Goal: Information Seeking & Learning: Learn about a topic

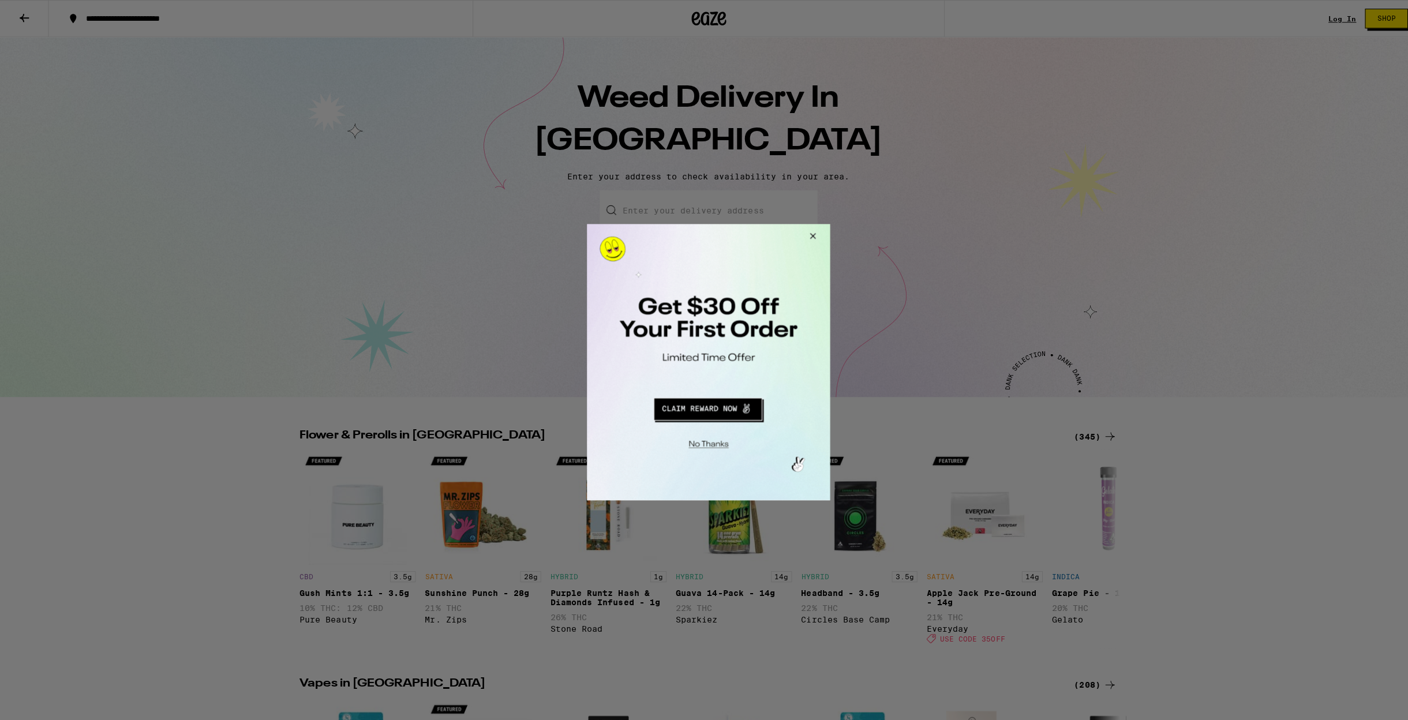
click at [809, 235] on button "Close Modal" at bounding box center [808, 238] width 31 height 28
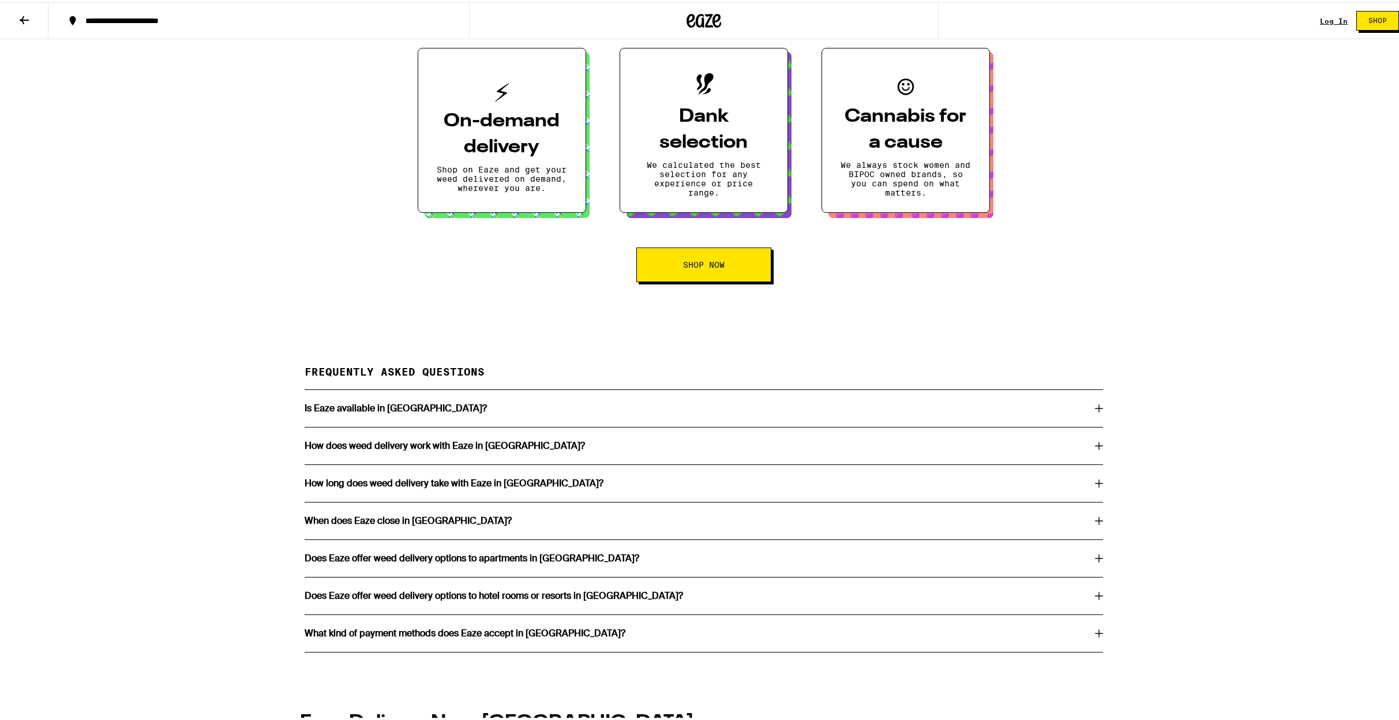
scroll to position [2001, 0]
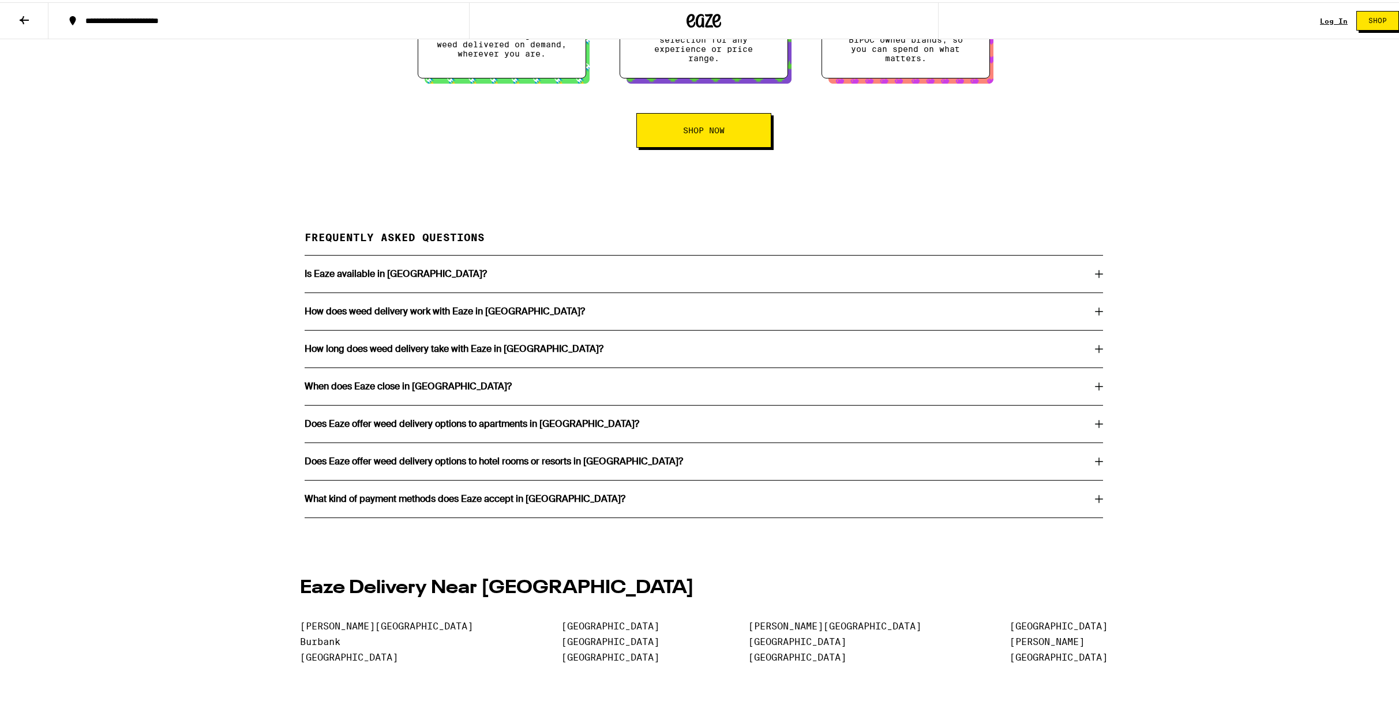
click at [463, 328] on div "How does weed delivery work with Eaze in [GEOGRAPHIC_DATA]?" at bounding box center [704, 309] width 798 height 37
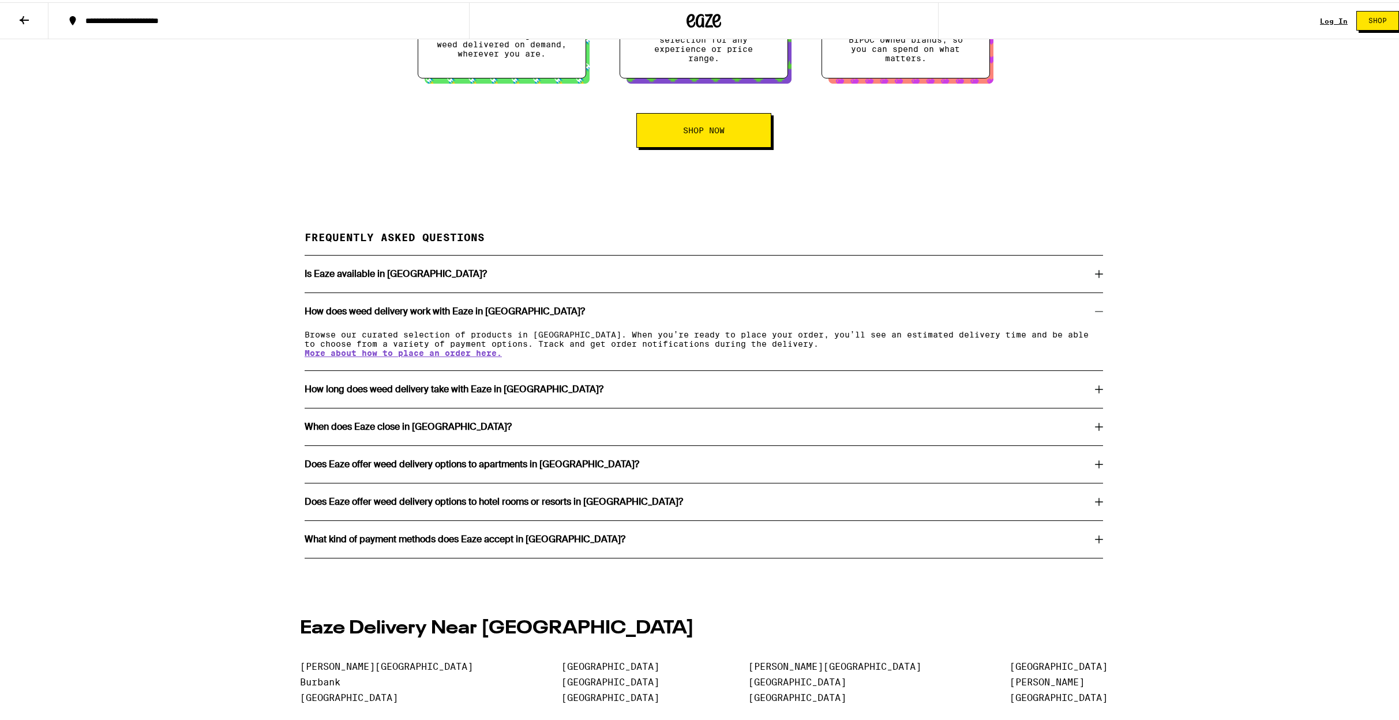
click at [441, 443] on div "When does Eaze close in [GEOGRAPHIC_DATA]?" at bounding box center [704, 424] width 798 height 37
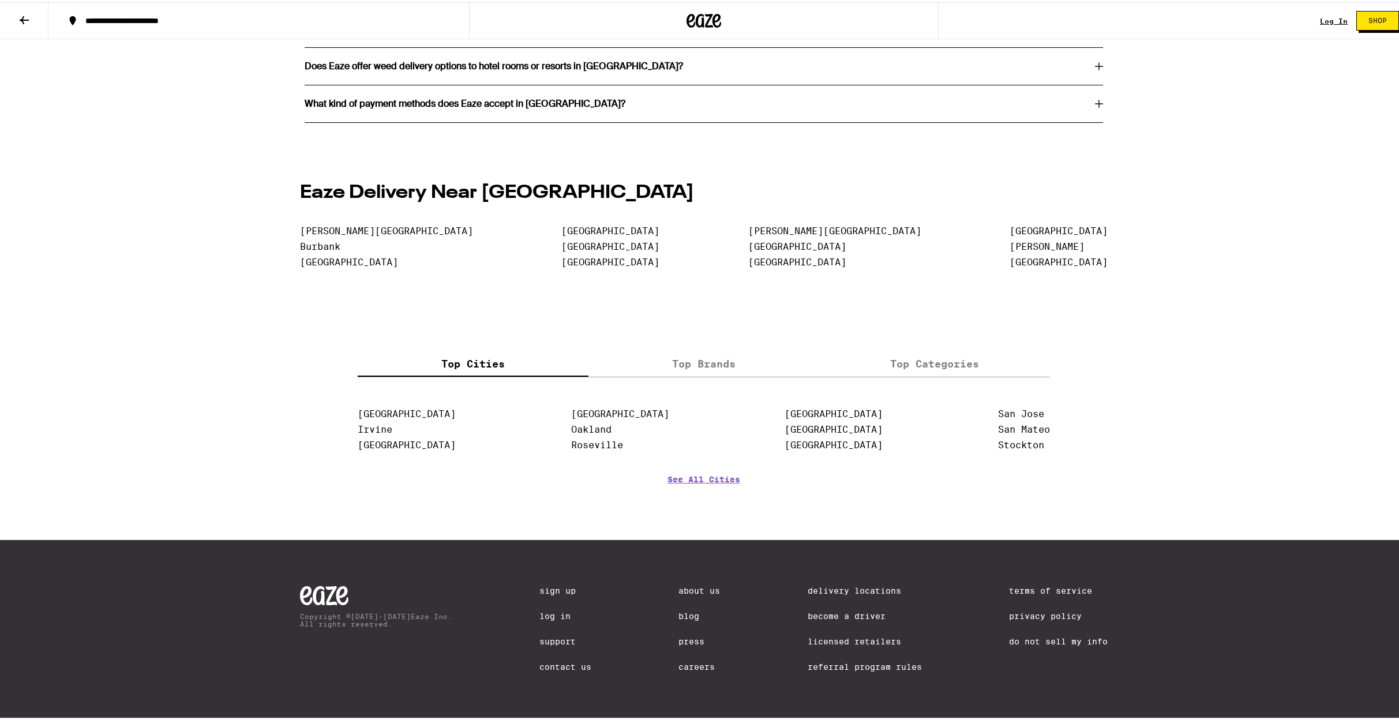
scroll to position [2496, 0]
click at [1079, 636] on link "Do Not Sell My Info" at bounding box center [1058, 639] width 99 height 9
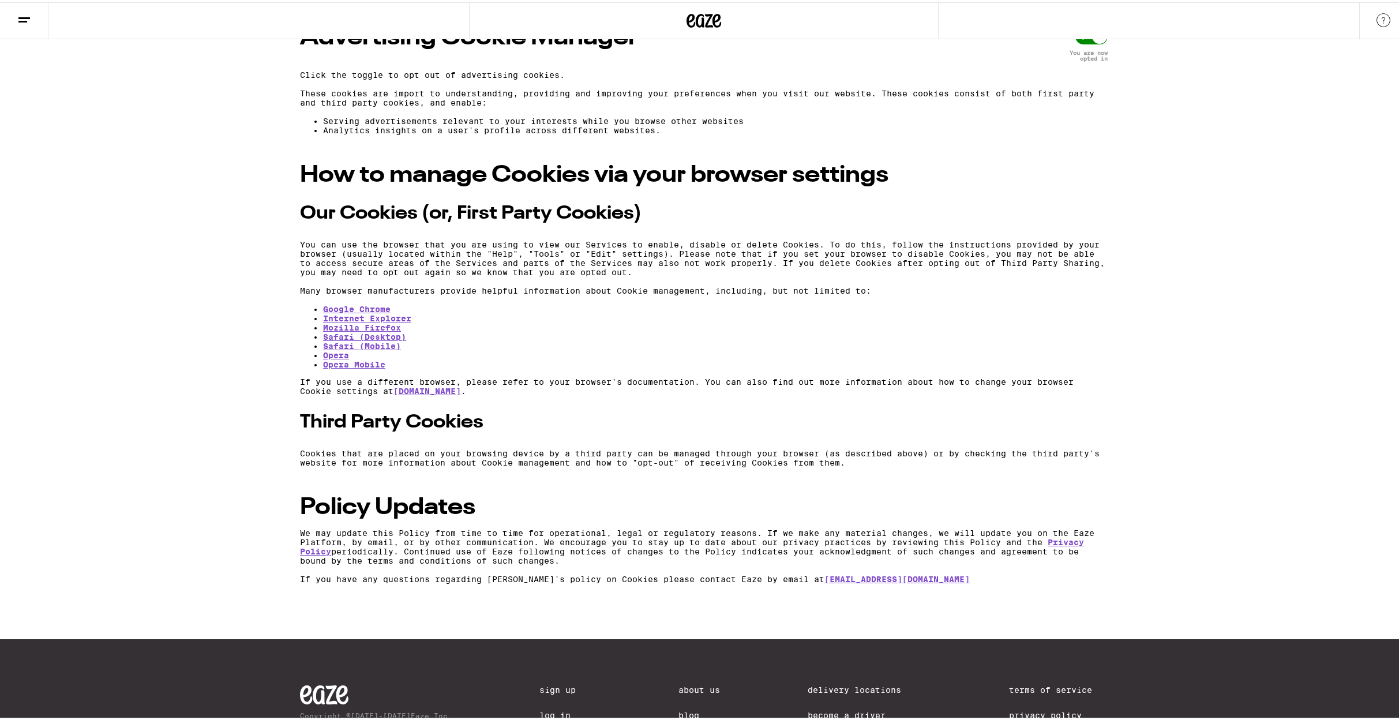
scroll to position [1387, 0]
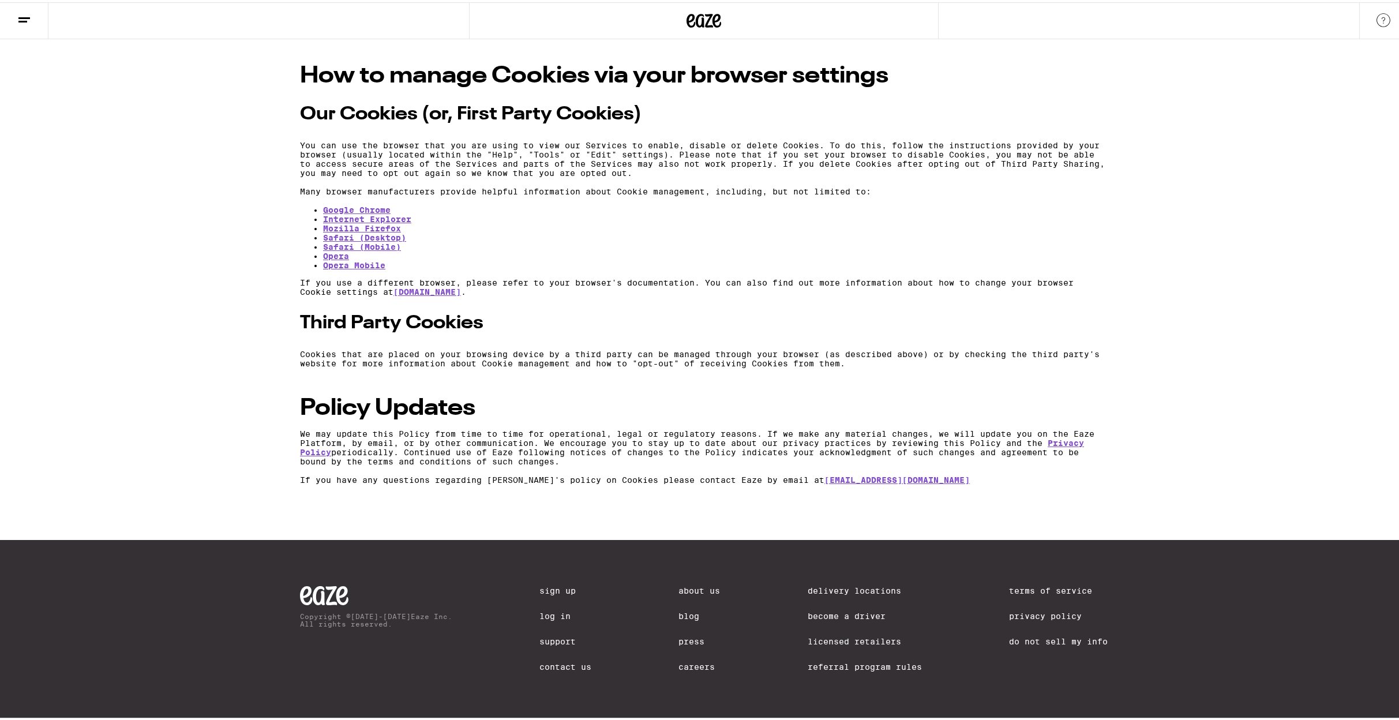
click at [699, 586] on link "About Us" at bounding box center [700, 588] width 42 height 9
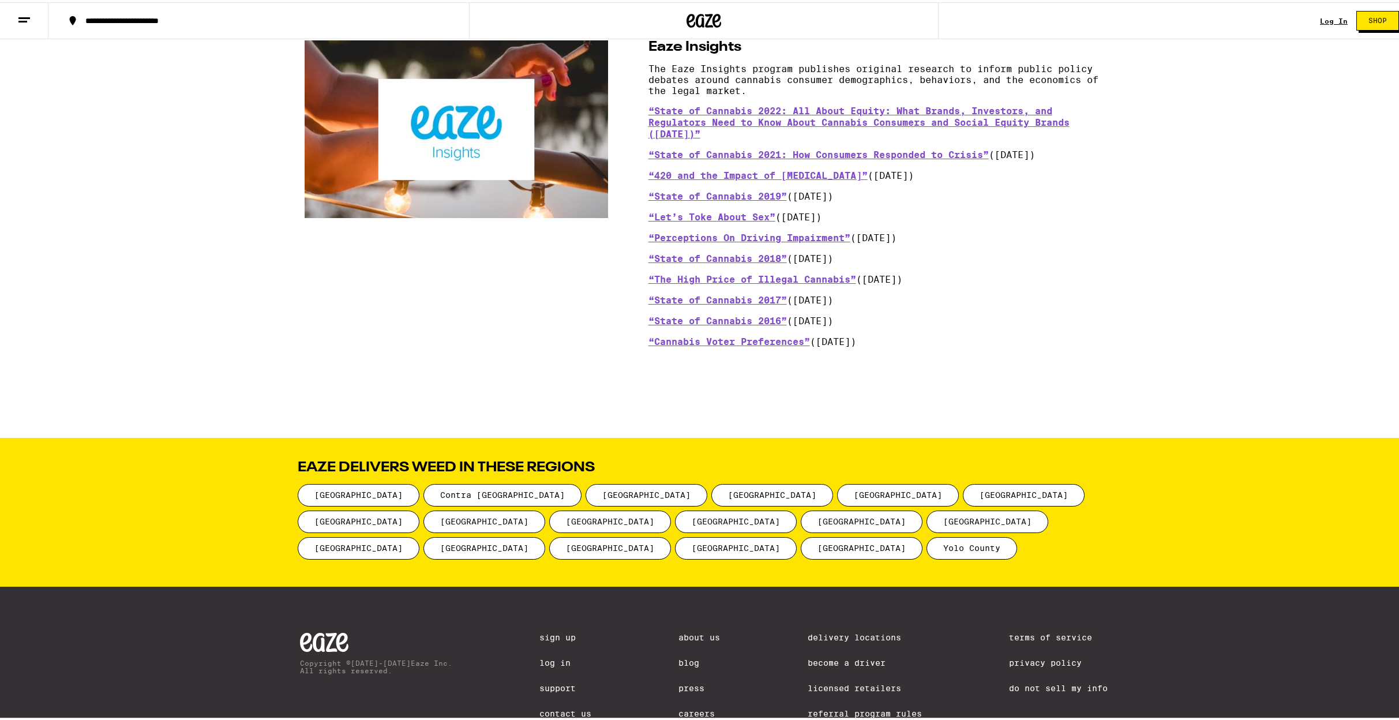
scroll to position [1227, 0]
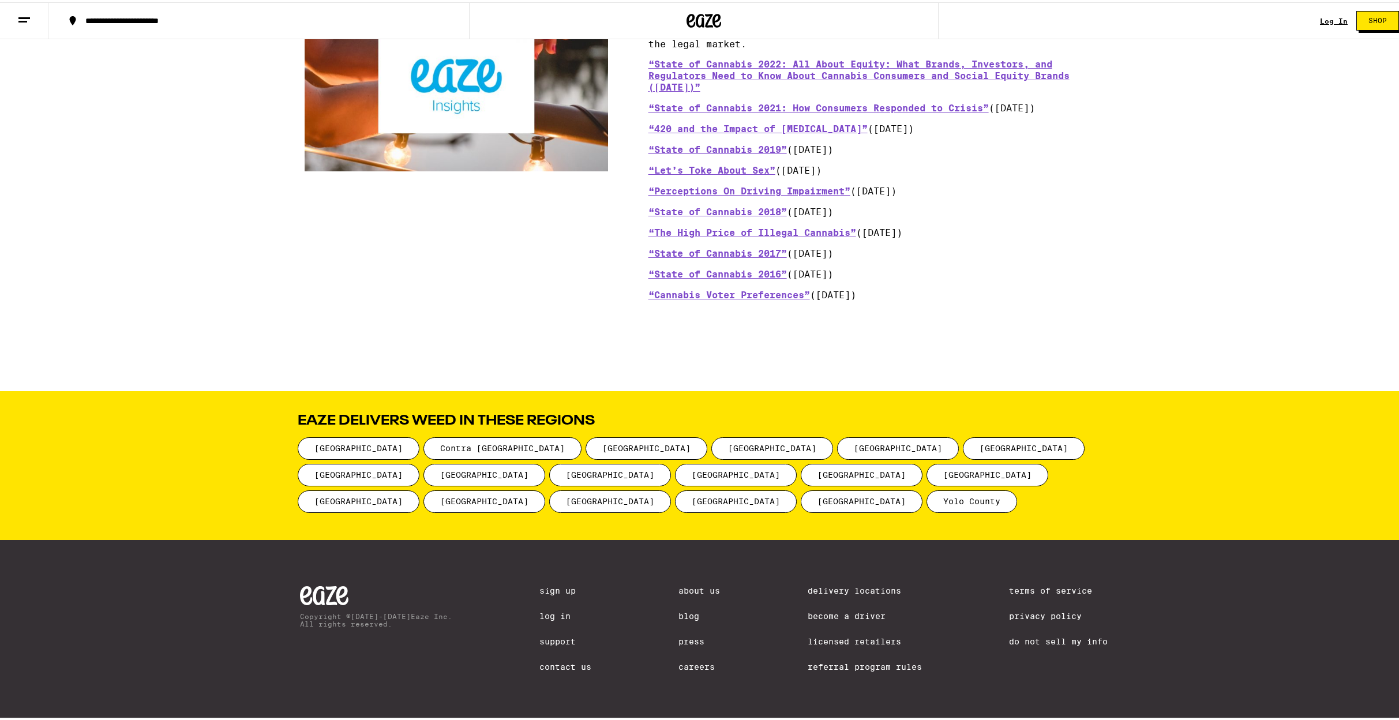
click at [679, 584] on link "About Us" at bounding box center [700, 588] width 42 height 9
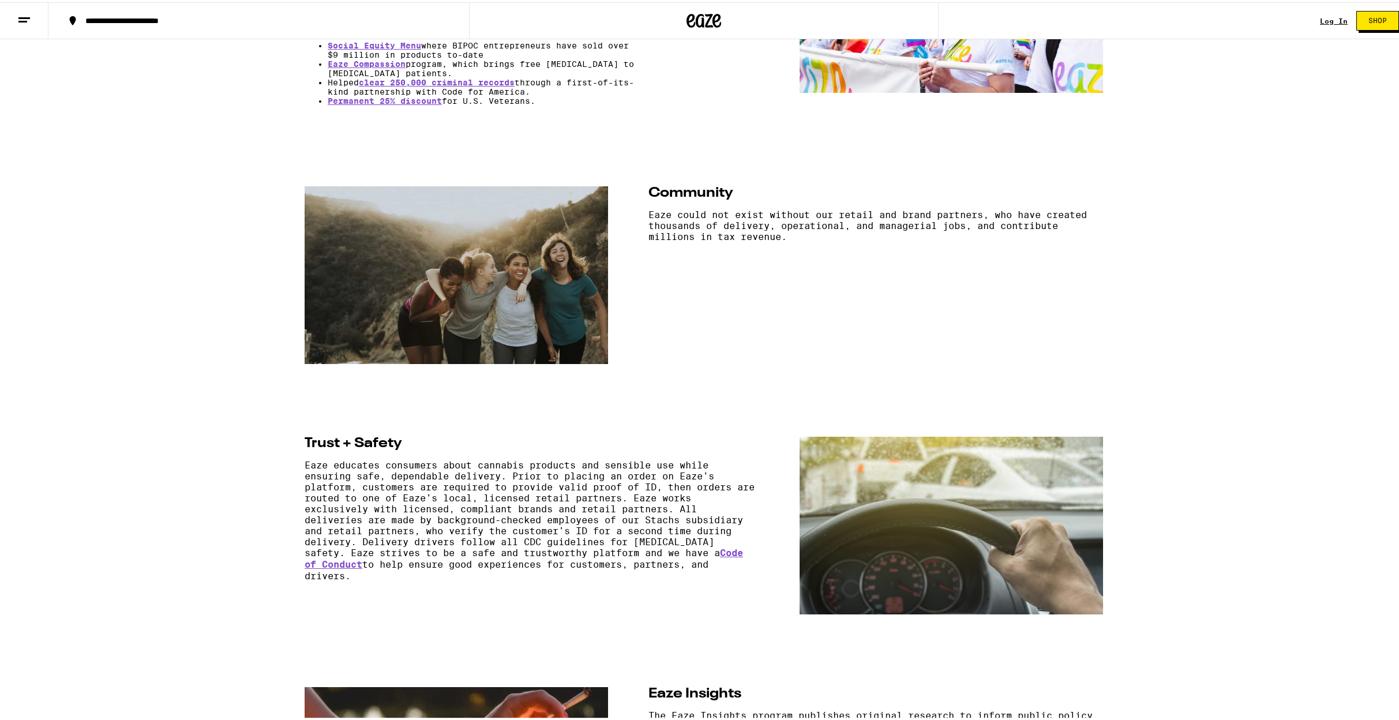
scroll to position [0, 0]
